Goal: Use online tool/utility: Utilize a website feature to perform a specific function

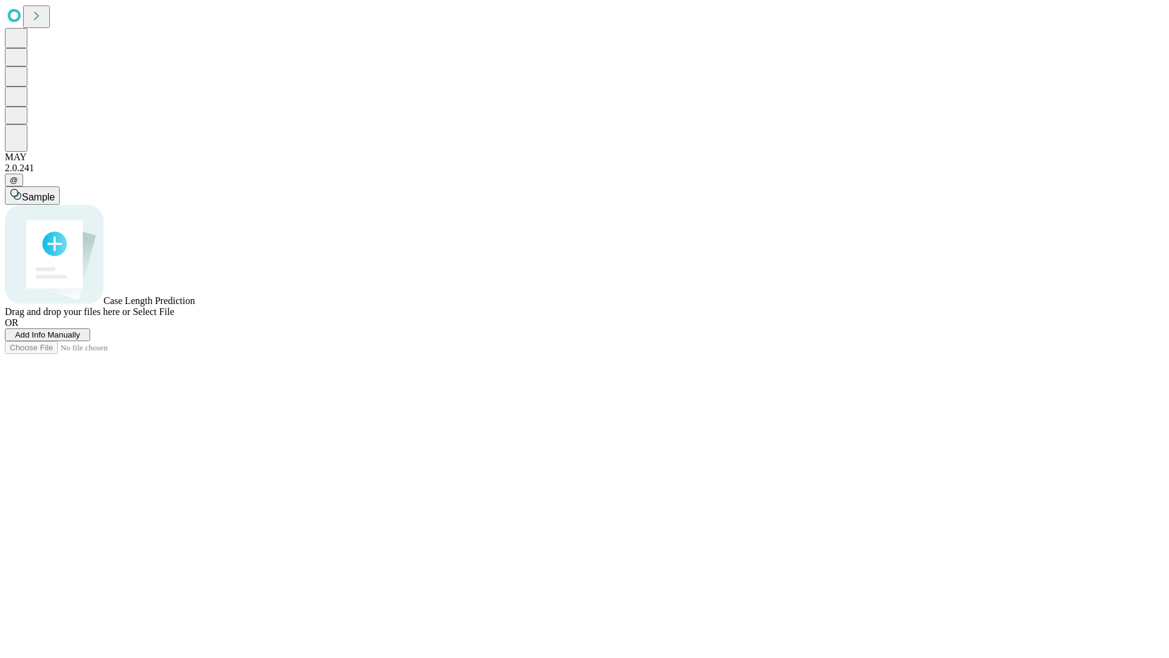
click at [174, 317] on span "Select File" at bounding box center [153, 311] width 41 height 10
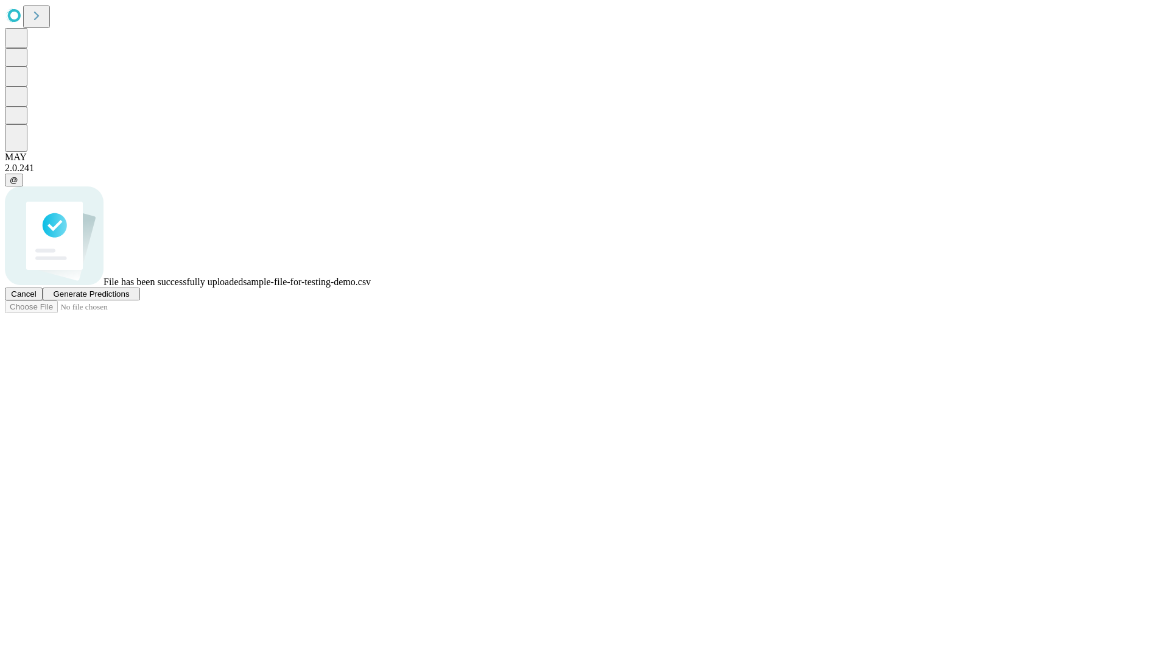
click at [129, 298] on span "Generate Predictions" at bounding box center [91, 293] width 76 height 9
